Goal: Use online tool/utility: Utilize a website feature to perform a specific function

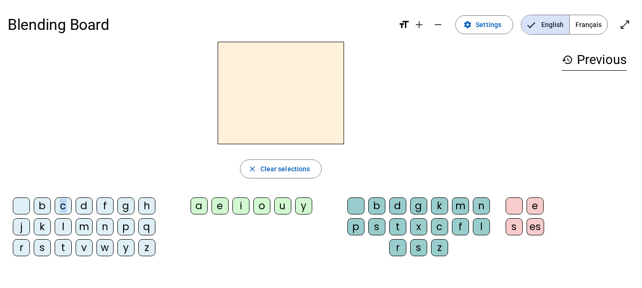
drag, startPoint x: 65, startPoint y: 213, endPoint x: 53, endPoint y: 198, distance: 18.9
click at [62, 211] on div "c" at bounding box center [63, 206] width 17 height 17
click at [239, 209] on div "i" at bounding box center [240, 206] width 17 height 17
click at [21, 246] on div "r" at bounding box center [21, 247] width 17 height 17
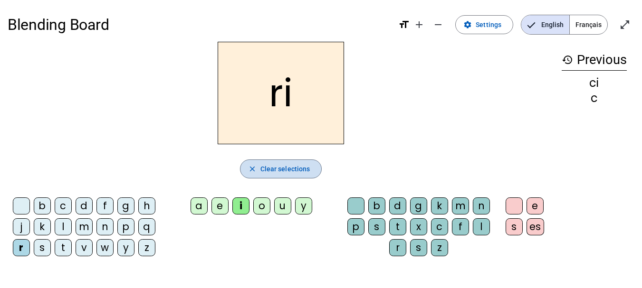
click at [281, 174] on span "Clear selections" at bounding box center [285, 168] width 50 height 11
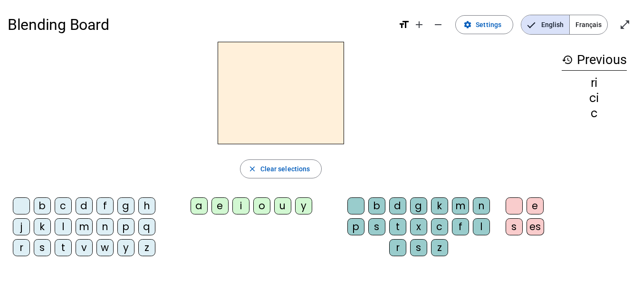
click at [65, 205] on div "c" at bounding box center [63, 206] width 17 height 17
click at [240, 209] on div "i" at bounding box center [240, 206] width 17 height 17
click at [398, 245] on div "r" at bounding box center [397, 247] width 17 height 17
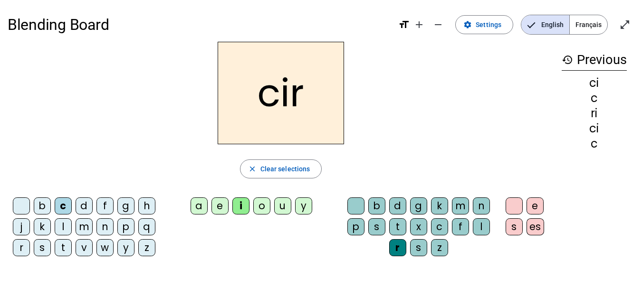
click at [537, 203] on div "e" at bounding box center [534, 206] width 17 height 17
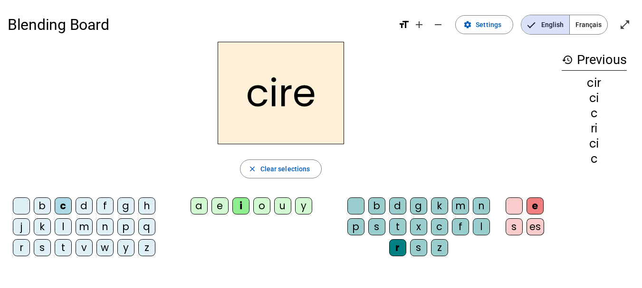
click at [265, 101] on h2 "cire" at bounding box center [281, 93] width 126 height 103
click at [128, 226] on div "p" at bounding box center [125, 227] width 17 height 17
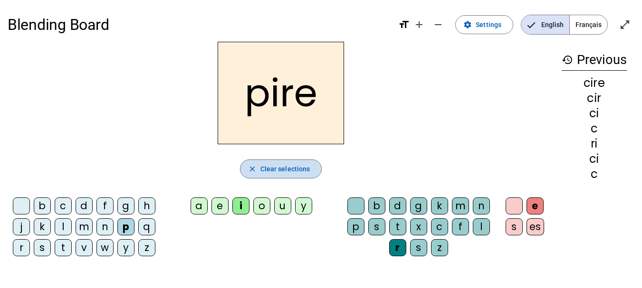
click at [303, 167] on span "Clear selections" at bounding box center [285, 168] width 50 height 11
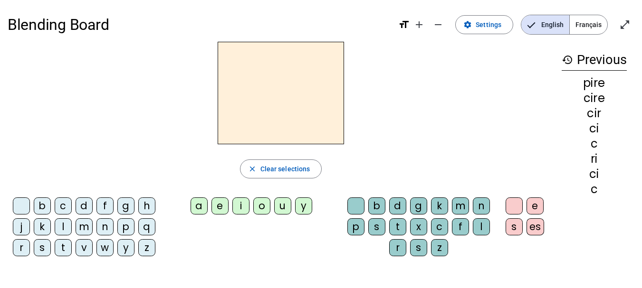
click at [535, 202] on div "e" at bounding box center [534, 206] width 17 height 17
click at [125, 204] on div "g" at bounding box center [125, 206] width 17 height 17
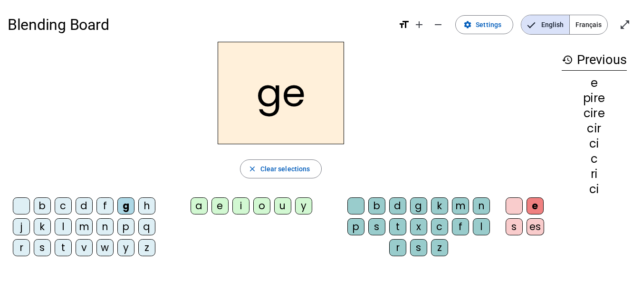
click at [197, 210] on div "a" at bounding box center [199, 206] width 17 height 17
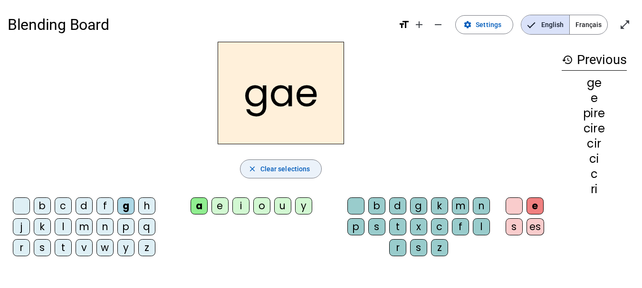
click at [256, 173] on span "button" at bounding box center [280, 169] width 81 height 23
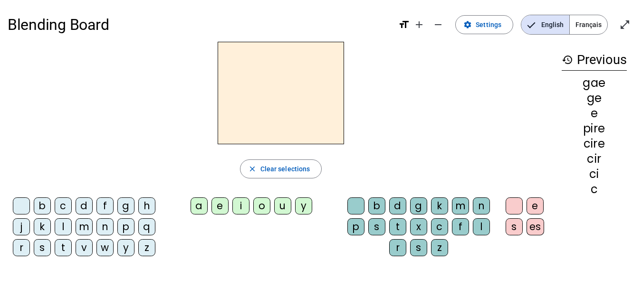
click at [536, 205] on div "e" at bounding box center [534, 206] width 17 height 17
click at [414, 207] on div "g" at bounding box center [418, 206] width 17 height 17
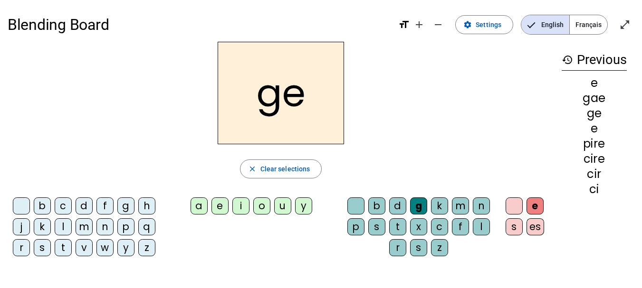
click at [193, 210] on div "a" at bounding box center [199, 206] width 17 height 17
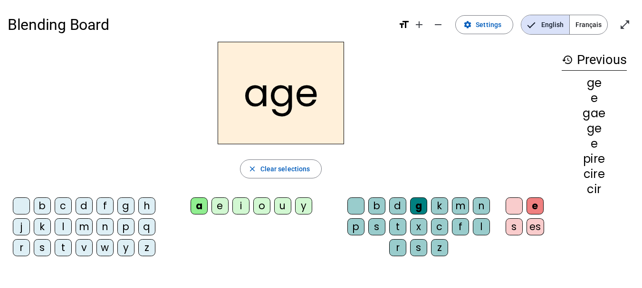
click at [127, 205] on div "g" at bounding box center [125, 206] width 17 height 17
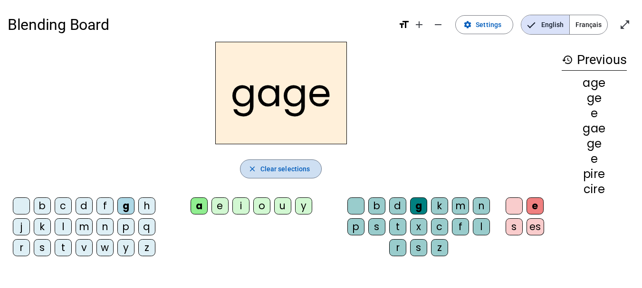
drag, startPoint x: 301, startPoint y: 165, endPoint x: 299, endPoint y: 159, distance: 6.5
click at [299, 160] on button "close Clear selections" at bounding box center [281, 169] width 82 height 19
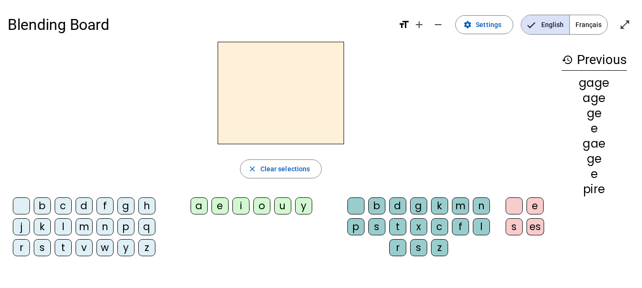
click at [198, 201] on div "a" at bounding box center [199, 206] width 17 height 17
click at [101, 226] on div "n" at bounding box center [104, 227] width 17 height 17
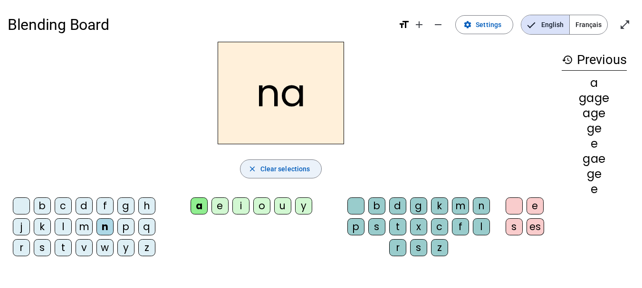
click at [249, 166] on mat-icon "close" at bounding box center [252, 169] width 9 height 9
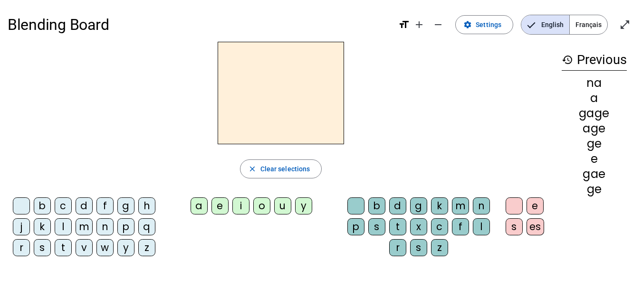
click at [199, 211] on div "a" at bounding box center [199, 206] width 17 height 17
click at [485, 209] on div "n" at bounding box center [481, 206] width 17 height 17
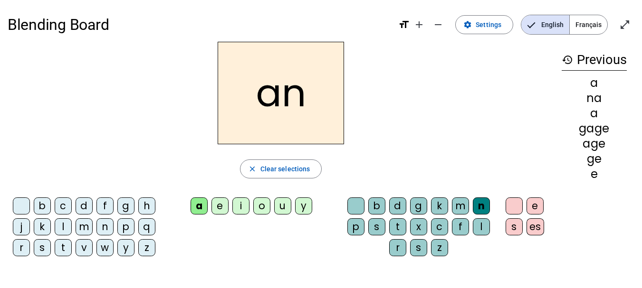
click at [401, 226] on div "t" at bounding box center [397, 227] width 17 height 17
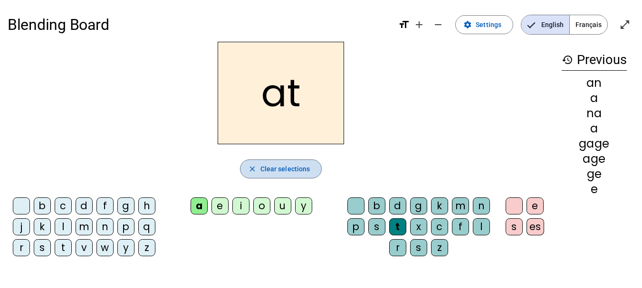
click at [311, 166] on span "button" at bounding box center [280, 169] width 81 height 23
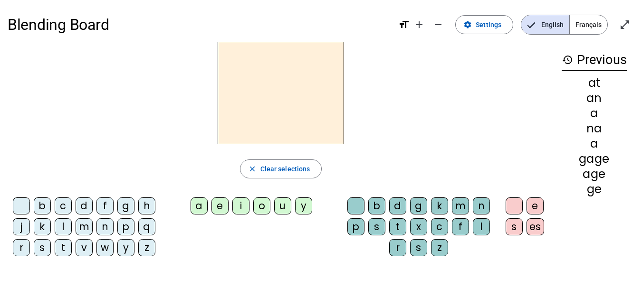
click at [201, 207] on div "a" at bounding box center [199, 206] width 17 height 17
click at [101, 226] on div "n" at bounding box center [104, 227] width 17 height 17
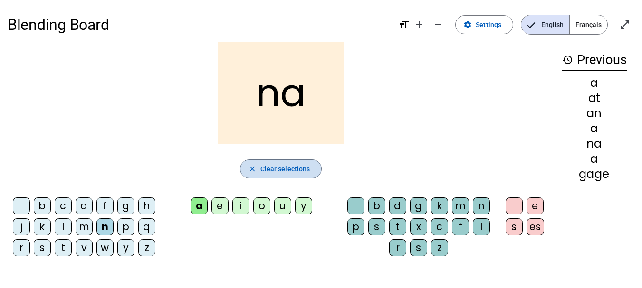
click at [258, 167] on span "button" at bounding box center [280, 169] width 81 height 23
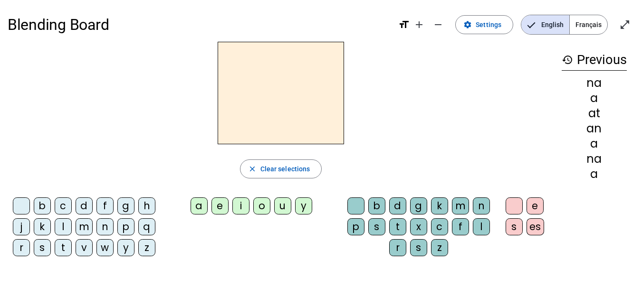
click at [205, 205] on div "a" at bounding box center [199, 206] width 17 height 17
click at [480, 200] on div "n" at bounding box center [481, 206] width 17 height 17
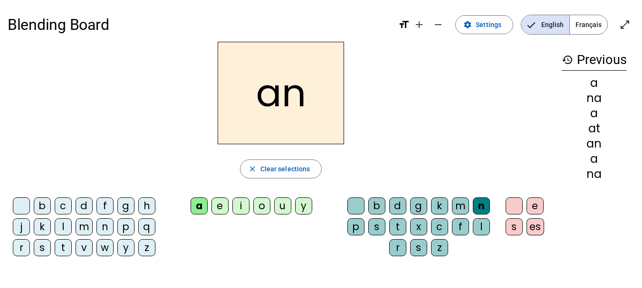
click at [399, 225] on div "t" at bounding box center [397, 227] width 17 height 17
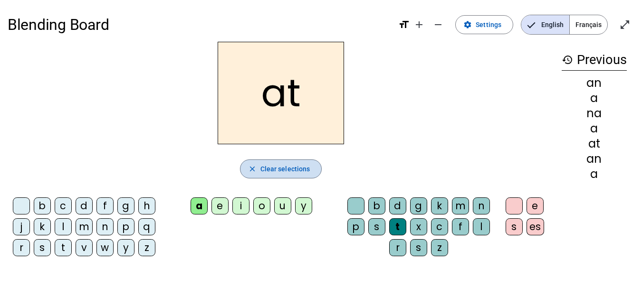
click at [260, 162] on span "button" at bounding box center [280, 169] width 81 height 23
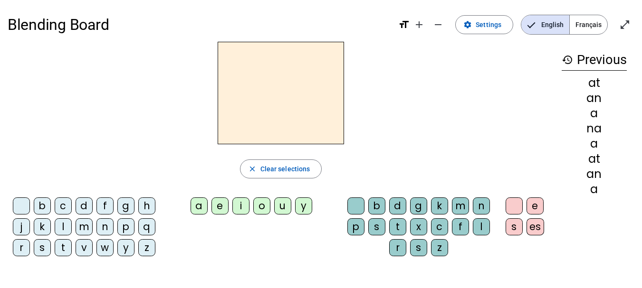
click at [196, 206] on div "a" at bounding box center [199, 206] width 17 height 17
click at [480, 205] on div "n" at bounding box center [481, 206] width 17 height 17
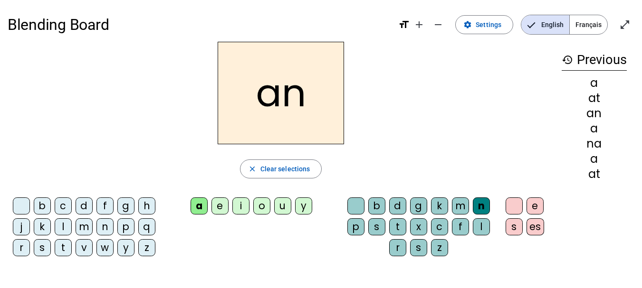
click at [397, 226] on div "t" at bounding box center [397, 227] width 17 height 17
